Goal: Task Accomplishment & Management: Use online tool/utility

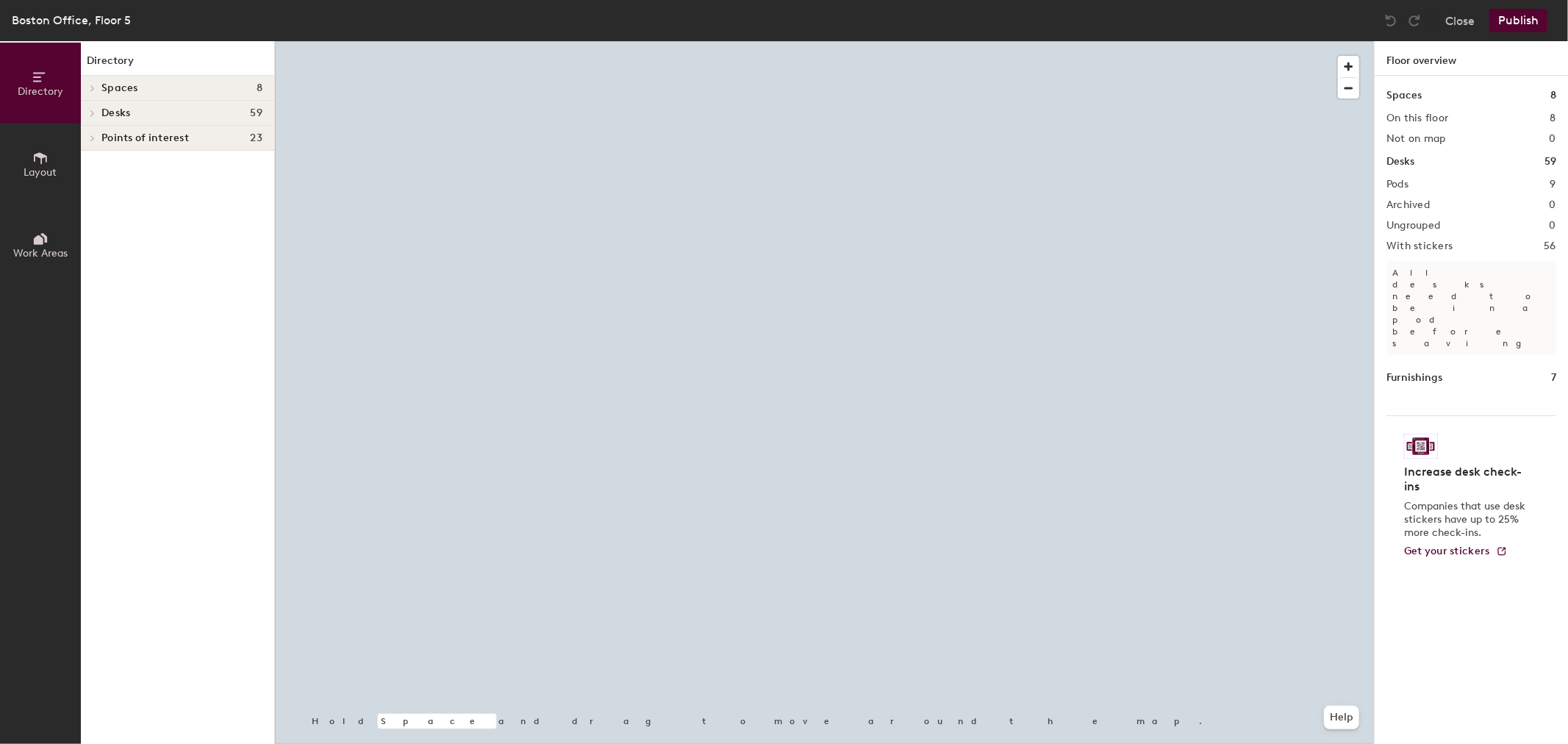
click at [1435, 500] on p "Companies that use desk stickers have up to 25% more check-ins." at bounding box center [1467, 520] width 126 height 40
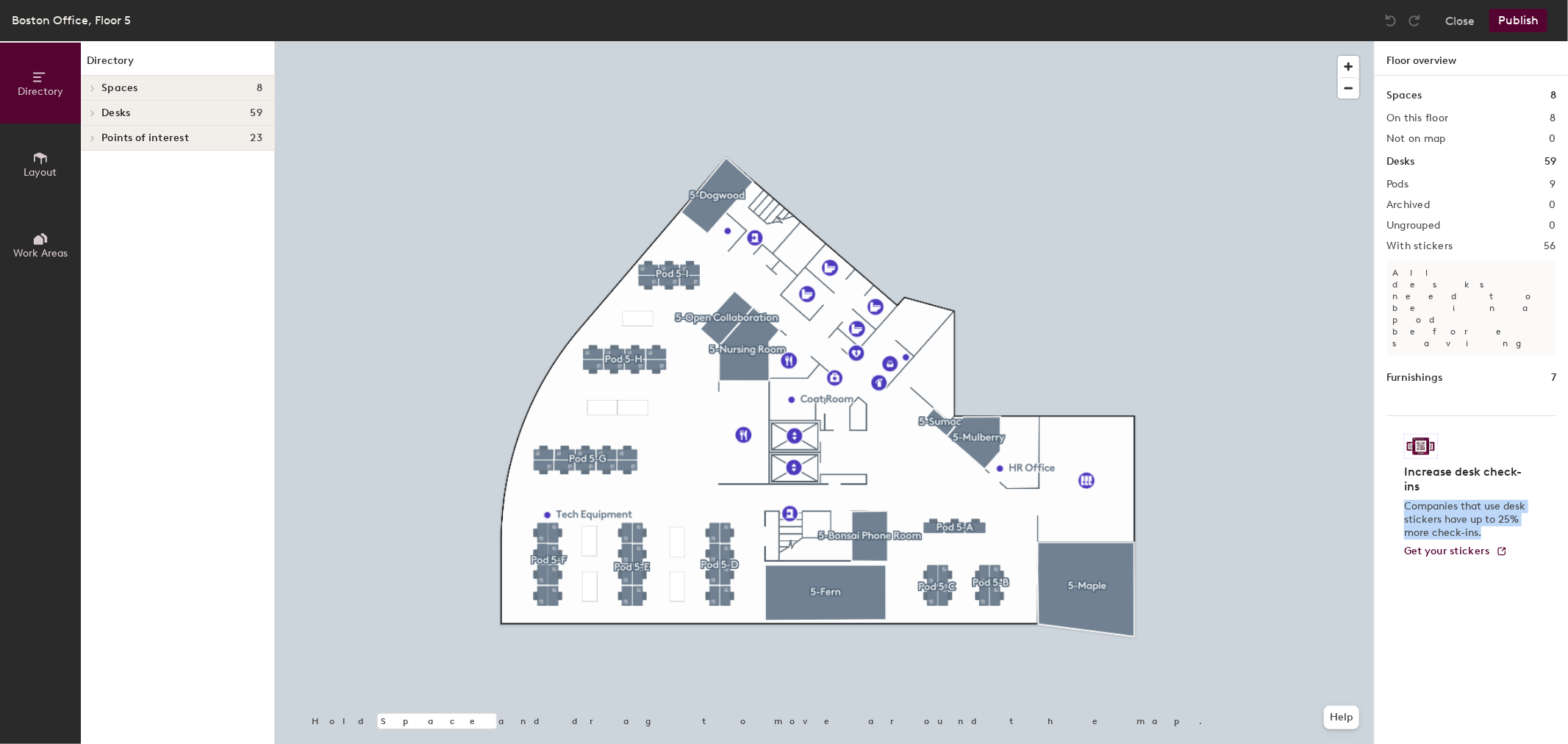
click at [1435, 500] on p "Companies that use desk stickers have up to 25% more check-ins." at bounding box center [1467, 520] width 126 height 40
click at [1497, 500] on p "Companies that use desk stickers have up to 25% more check-ins." at bounding box center [1467, 520] width 126 height 40
click at [27, 169] on span "Layout" at bounding box center [41, 172] width 33 height 13
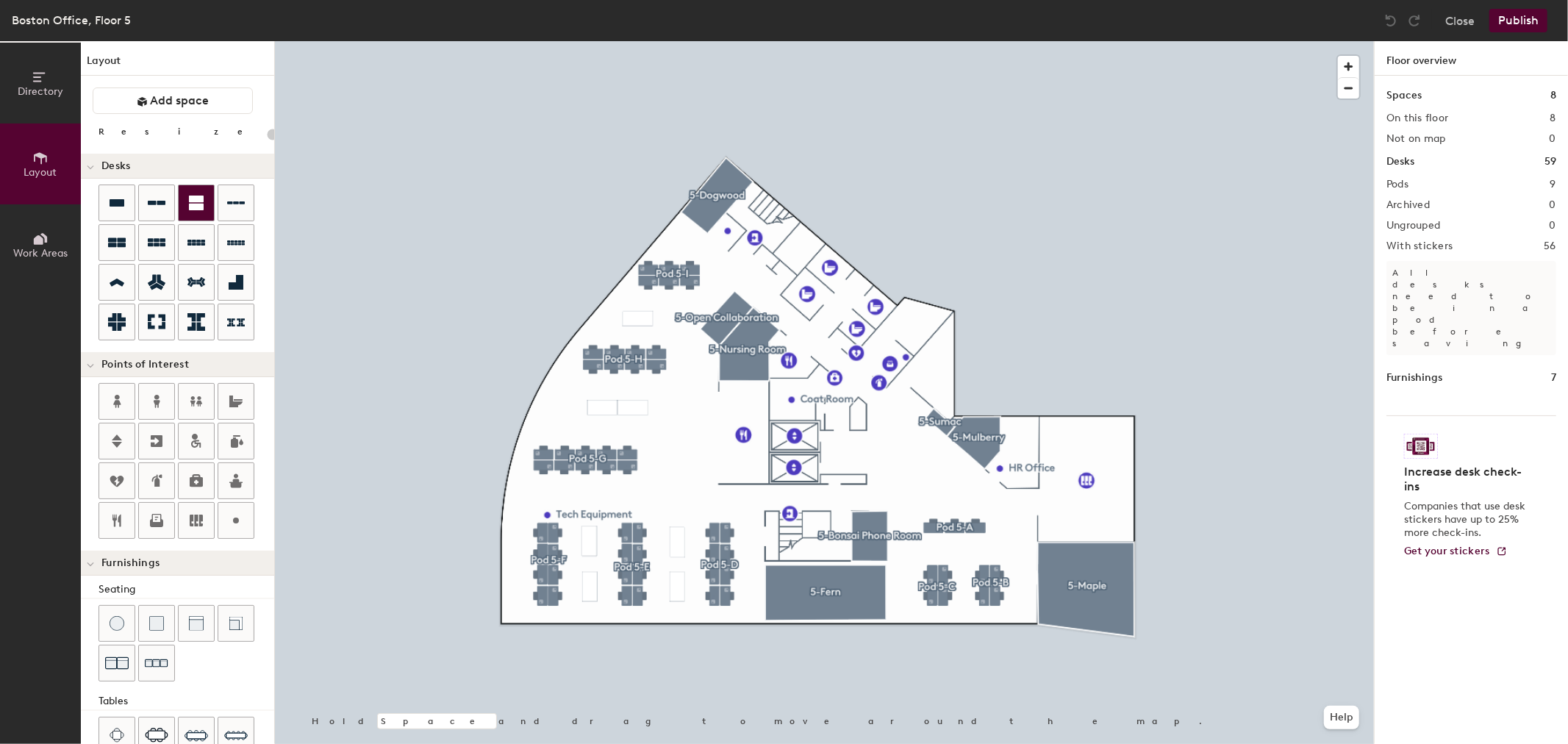
type input "120"
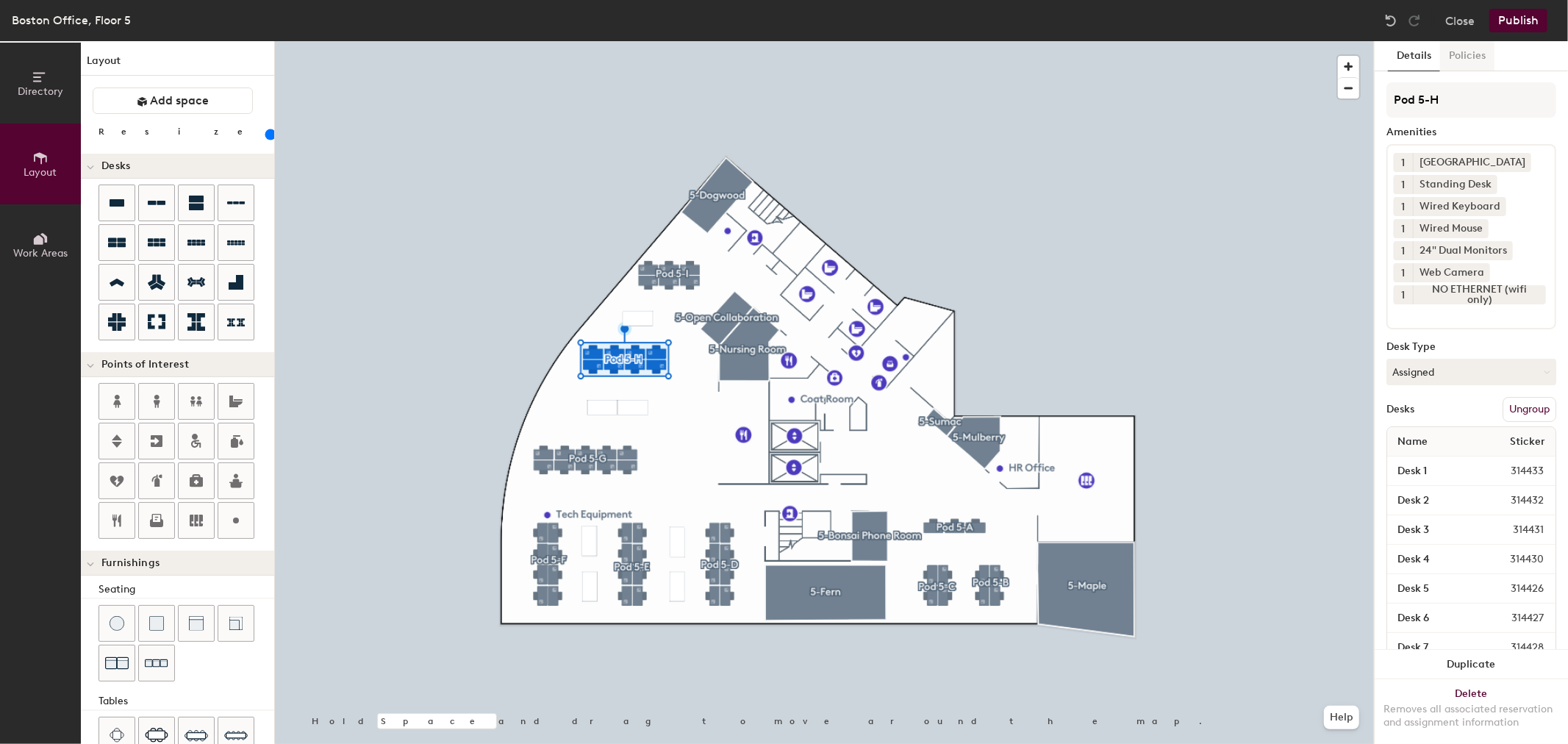
click at [1478, 54] on button "Policies" at bounding box center [1467, 56] width 54 height 30
